Goal: Communication & Community: Answer question/provide support

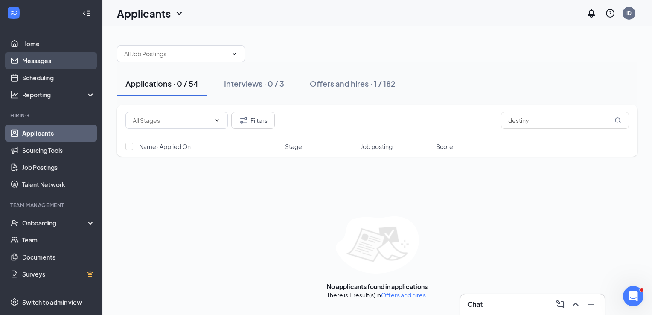
drag, startPoint x: 49, startPoint y: 61, endPoint x: 75, endPoint y: 67, distance: 26.2
click at [49, 61] on link "Messages" at bounding box center [58, 60] width 73 height 17
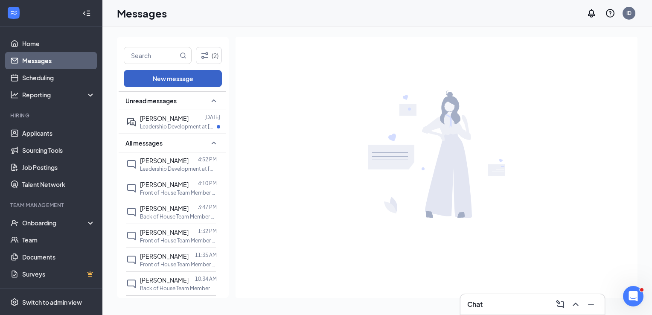
click at [198, 80] on button "New message" at bounding box center [173, 78] width 98 height 17
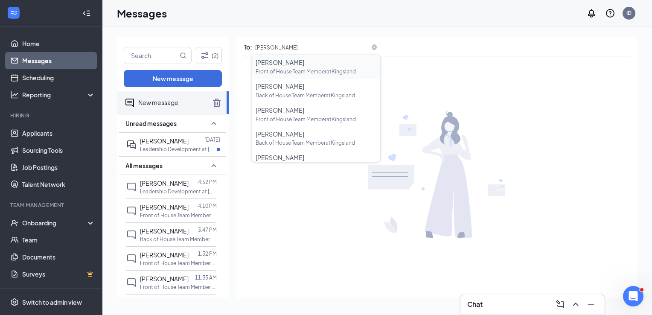
type input "[PERSON_NAME]"
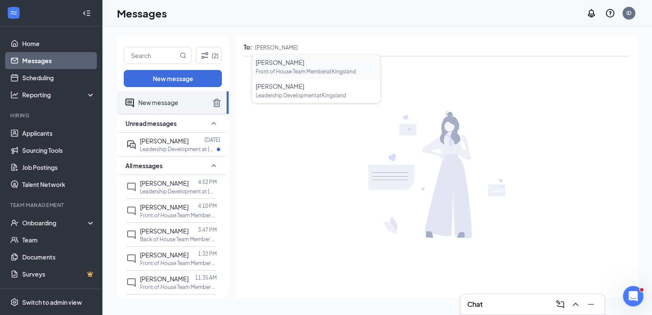
click at [281, 64] on span "[PERSON_NAME]" at bounding box center [279, 62] width 49 height 8
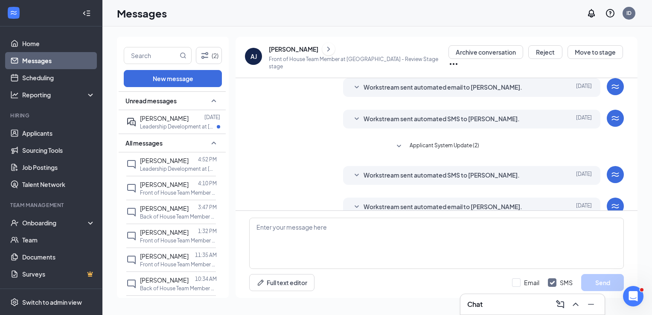
scroll to position [41, 0]
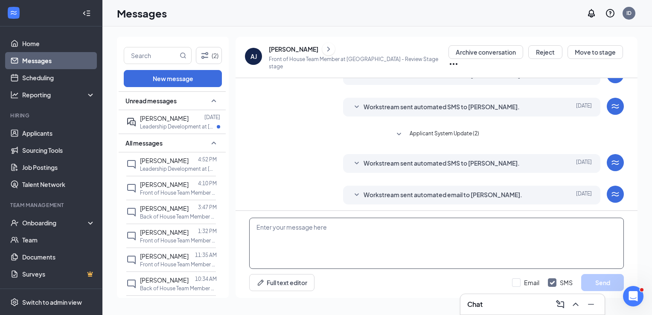
paste textarea "Select items Team Member was Show and Practiced"
type textarea "Select items Team Member was Show and Practiced"
drag, startPoint x: 418, startPoint y: 229, endPoint x: 224, endPoint y: 223, distance: 194.1
click at [224, 225] on div "(2) New message Unread messages [PERSON_NAME] [DATE] Leadership Development at …" at bounding box center [377, 171] width 520 height 268
paste textarea "[URL][DOMAIN_NAME]"
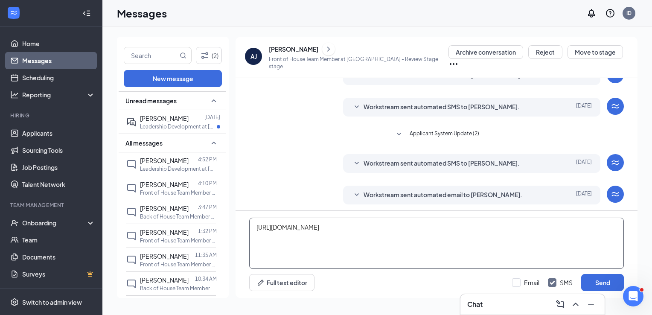
click at [255, 228] on textarea "[URL][DOMAIN_NAME]" at bounding box center [436, 242] width 374 height 51
click at [427, 240] on textarea "Hi [PERSON_NAME]! Here is the link for a second interveiw [URL][DOMAIN_NAME]" at bounding box center [436, 242] width 374 height 51
click at [284, 227] on textarea "Hi [PERSON_NAME]! Here is the link for a second interview [URL][DOMAIN_NAME]" at bounding box center [436, 242] width 374 height 51
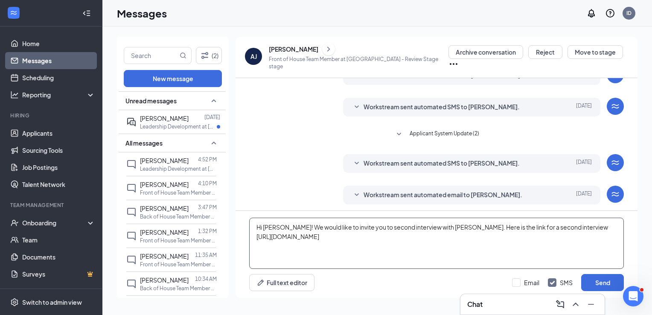
click at [437, 241] on textarea "Hi [PERSON_NAME]! We would like to invite you to second interview with [PERSON_…" at bounding box center [436, 242] width 374 height 51
type textarea "Hi [PERSON_NAME]! We would like to invite you to second interview with [PERSON_…"
click at [600, 283] on button "Send" at bounding box center [602, 282] width 43 height 17
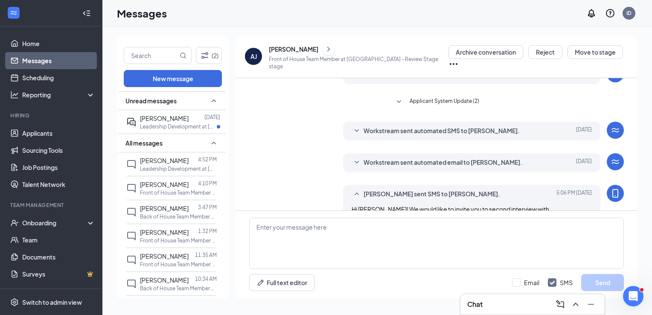
scroll to position [96, 0]
